Goal: Navigation & Orientation: Find specific page/section

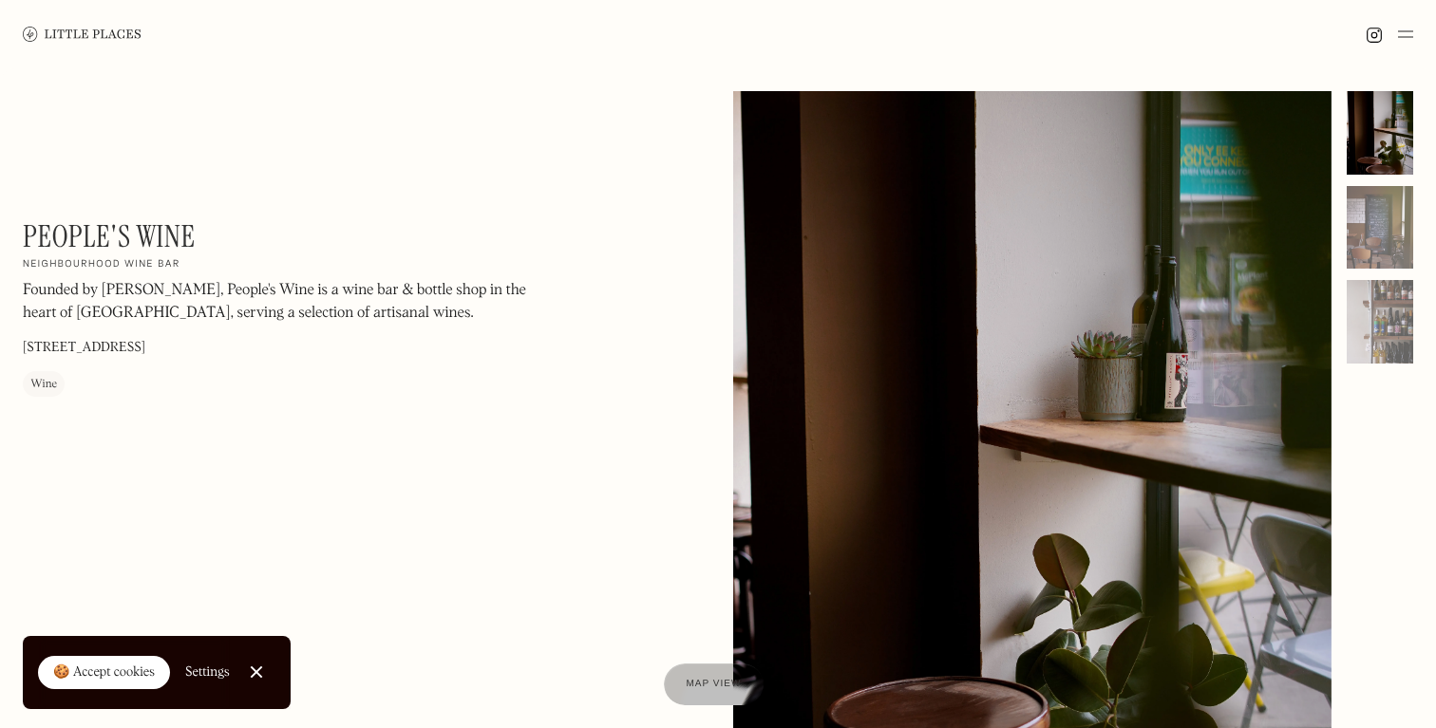
click at [116, 38] on img at bounding box center [82, 34] width 119 height 14
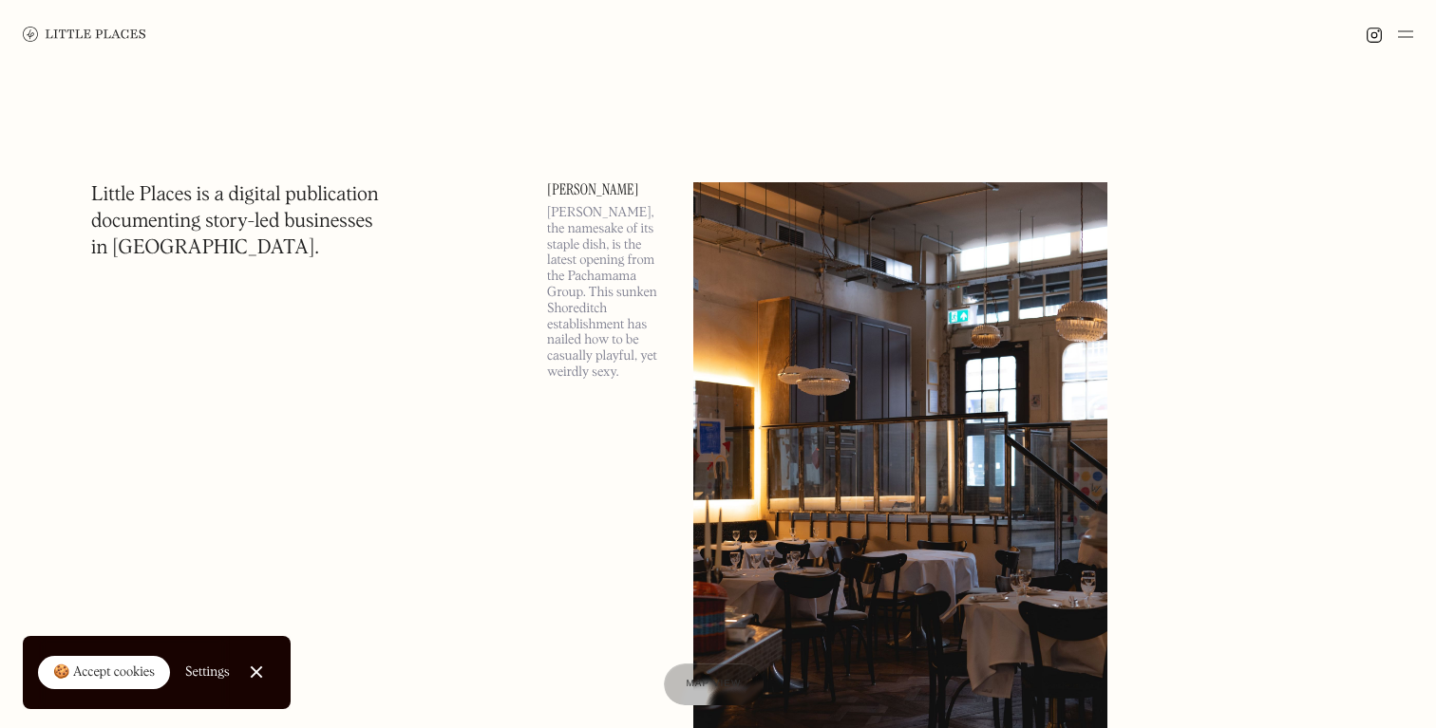
click at [1406, 34] on img at bounding box center [1405, 34] width 15 height 23
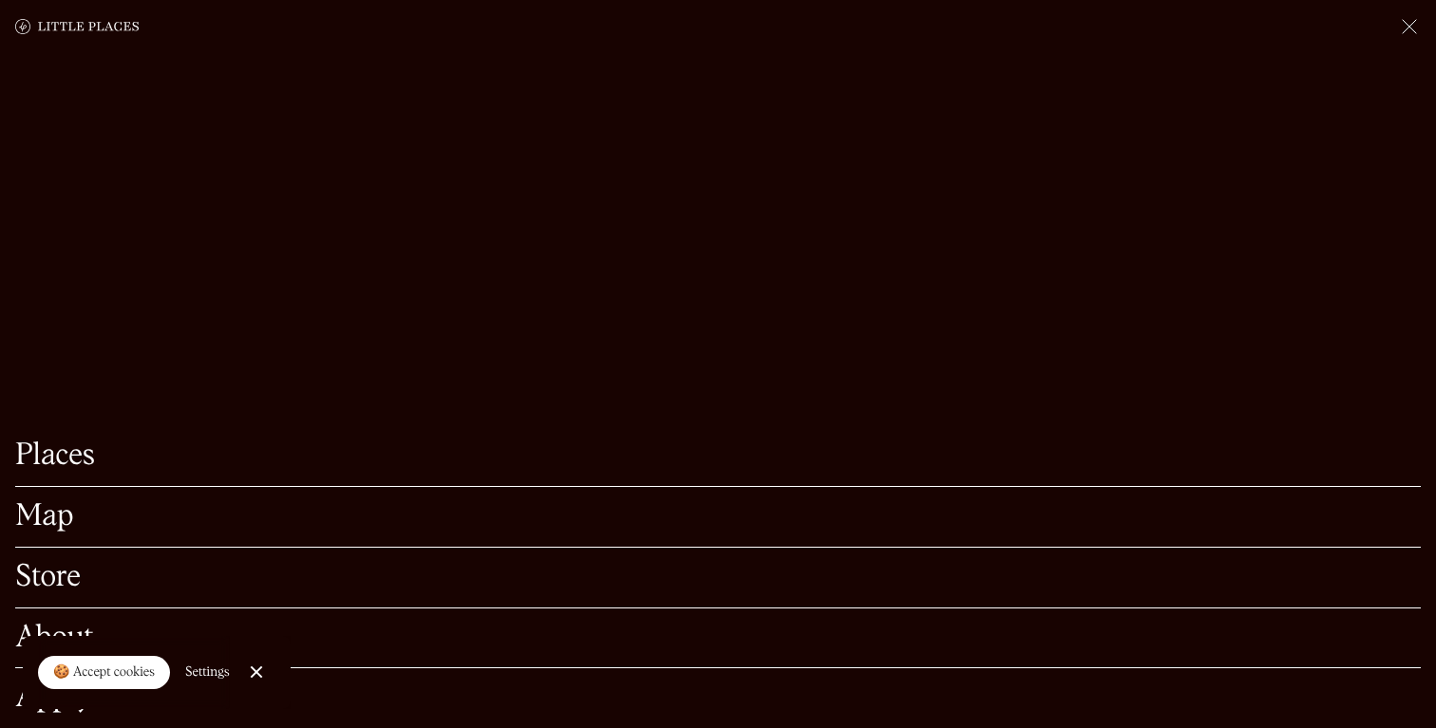
click at [52, 521] on link "Map" at bounding box center [718, 516] width 1406 height 29
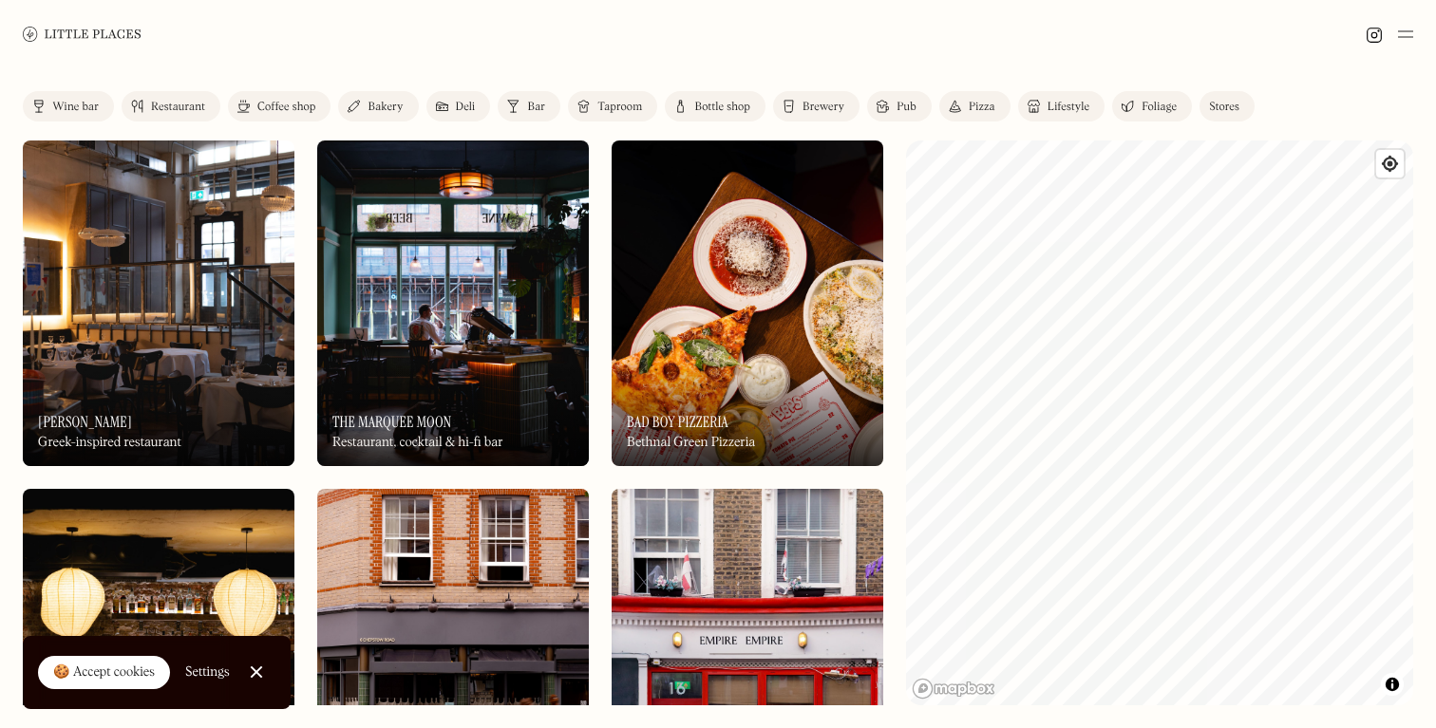
click at [77, 104] on div "Wine bar" at bounding box center [75, 107] width 47 height 11
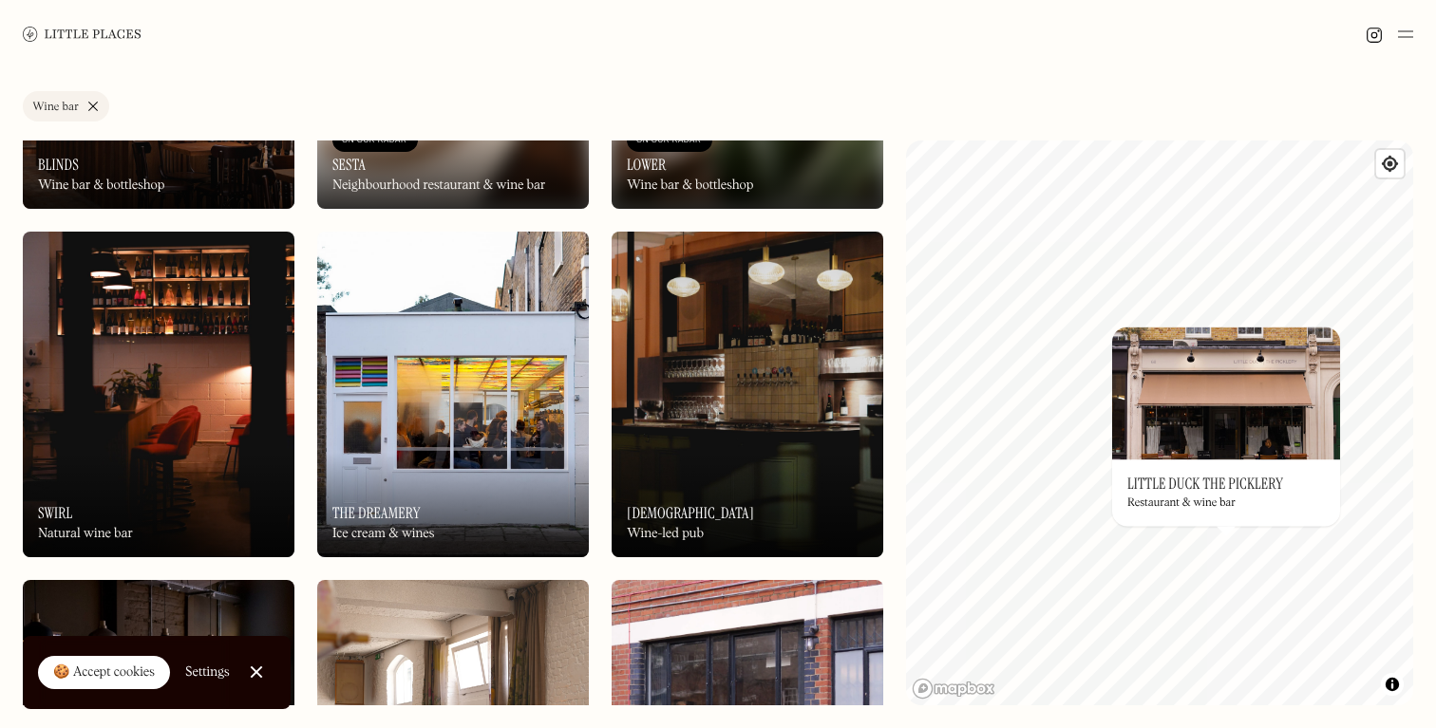
scroll to position [968, 0]
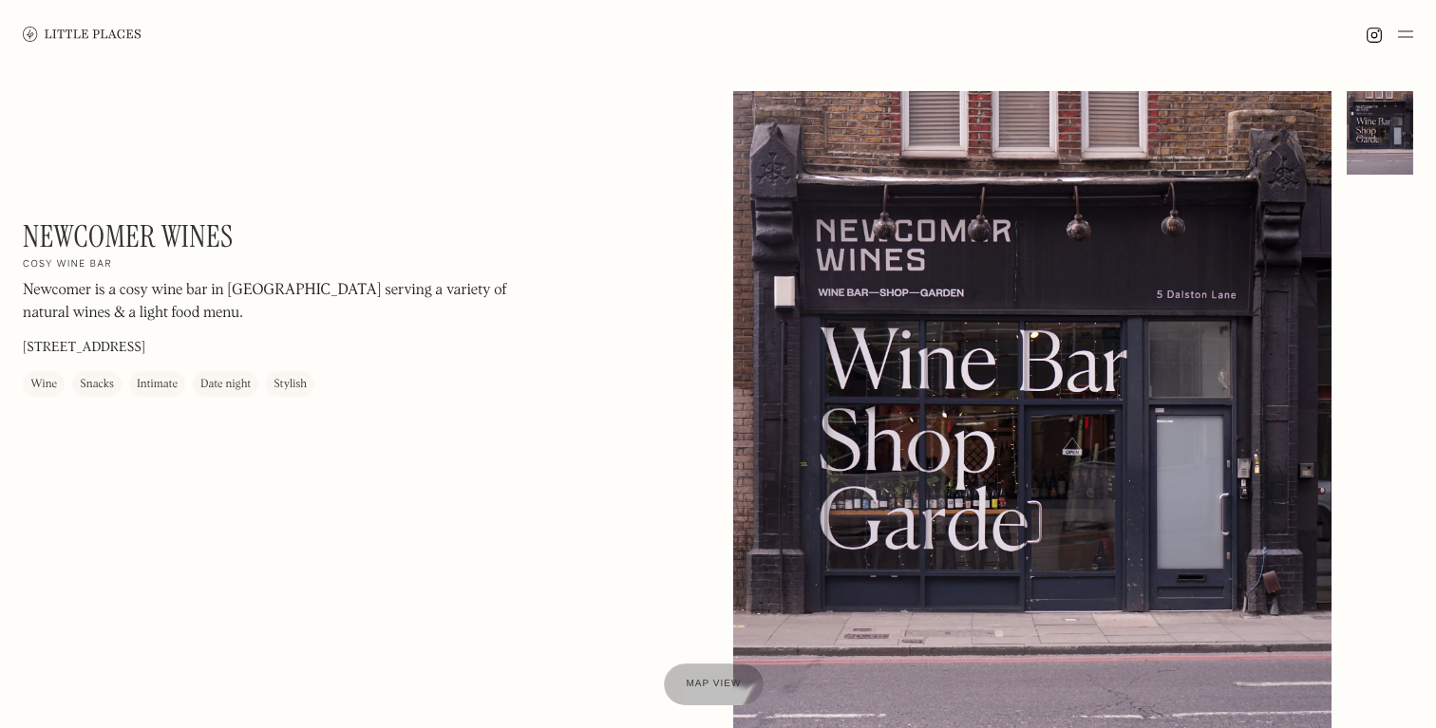
drag, startPoint x: 22, startPoint y: 236, endPoint x: 244, endPoint y: 217, distance: 223.0
click at [244, 218] on div "Newcomer Wines On Our Radar Cosy wine bar Newcomer is a cosy wine bar in [GEOGR…" at bounding box center [279, 307] width 513 height 179
drag, startPoint x: 231, startPoint y: 233, endPoint x: 29, endPoint y: 238, distance: 201.4
click at [29, 238] on h1 "Newcomer Wines" at bounding box center [128, 236] width 211 height 36
copy h1 "Newcomer Wines"
